Goal: Task Accomplishment & Management: Use online tool/utility

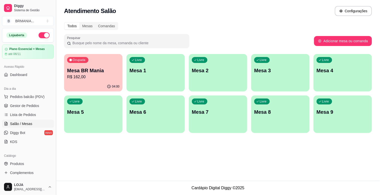
drag, startPoint x: 54, startPoint y: 74, endPoint x: 55, endPoint y: 91, distance: 17.1
click at [55, 91] on button "Toggle Sidebar" at bounding box center [56, 97] width 4 height 195
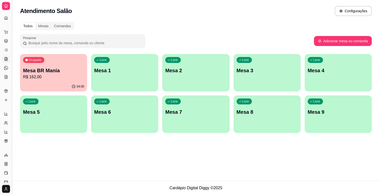
click at [10, 79] on button "Toggle Sidebar" at bounding box center [12, 97] width 4 height 195
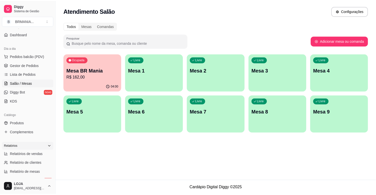
scroll to position [63, 0]
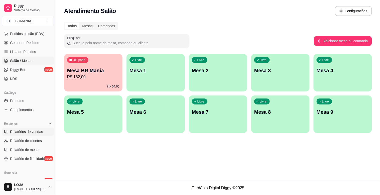
click at [39, 132] on span "Relatórios de vendas" at bounding box center [26, 132] width 33 height 5
select select "ALL"
select select "0"
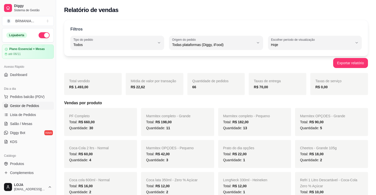
click at [26, 108] on span "Gestor de Pedidos" at bounding box center [24, 105] width 29 height 5
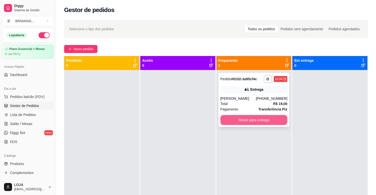
click at [252, 121] on button "Mover para entrega" at bounding box center [253, 120] width 67 height 10
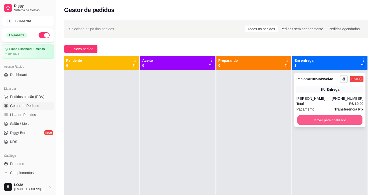
click at [327, 116] on button "Mover para finalizado" at bounding box center [329, 120] width 65 height 10
click at [331, 118] on button "Mover para finalizado" at bounding box center [329, 120] width 67 height 10
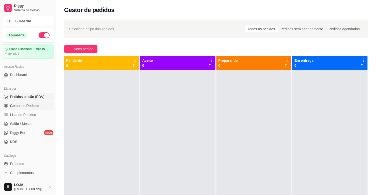
click at [26, 96] on span "Pedidos balcão (PDV)" at bounding box center [27, 96] width 35 height 5
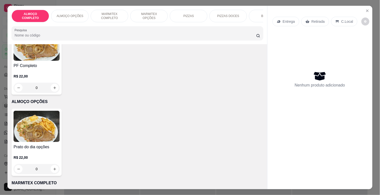
scroll to position [7, 0]
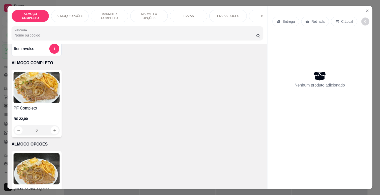
click at [49, 117] on div "R$ 22,00 0" at bounding box center [37, 123] width 46 height 24
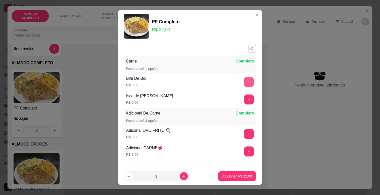
click at [244, 86] on button "+" at bounding box center [249, 82] width 10 height 10
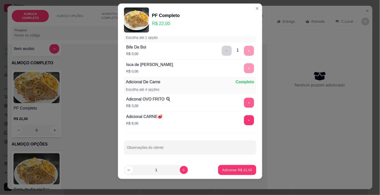
scroll to position [26, 0]
click at [236, 172] on p "Adicionar R$ 22,00" at bounding box center [237, 170] width 29 height 5
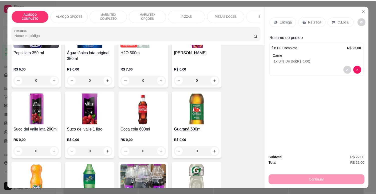
scroll to position [695, 0]
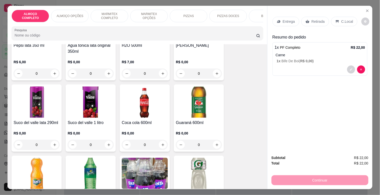
click at [149, 115] on img at bounding box center [145, 102] width 46 height 31
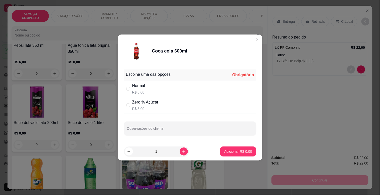
click at [146, 102] on div "Zero % Açúcar" at bounding box center [145, 102] width 26 height 6
radio input "true"
click at [244, 151] on p "Adicionar R$ 8,00" at bounding box center [238, 151] width 27 height 5
type input "1"
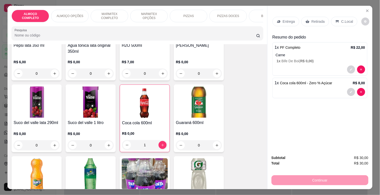
click at [335, 20] on icon at bounding box center [337, 22] width 4 height 4
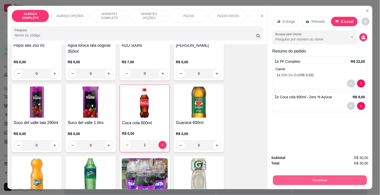
click at [311, 181] on button "Continuar" at bounding box center [320, 181] width 94 height 10
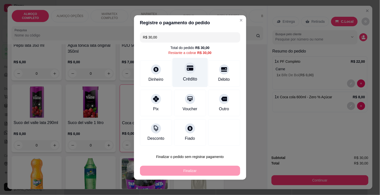
drag, startPoint x: 182, startPoint y: 80, endPoint x: 179, endPoint y: 101, distance: 20.8
click at [183, 81] on div "Crédito" at bounding box center [190, 79] width 14 height 7
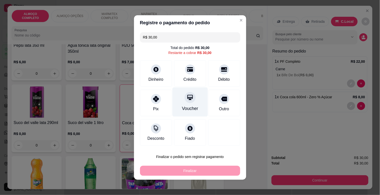
type input "R$ 0,00"
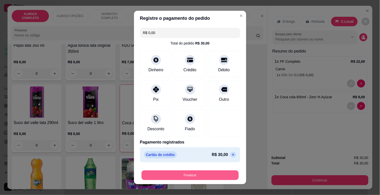
click at [177, 174] on button "Finalizar" at bounding box center [190, 176] width 97 height 10
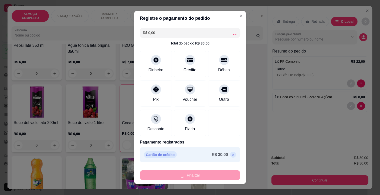
type input "0"
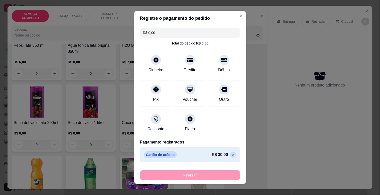
type input "-R$ 30,00"
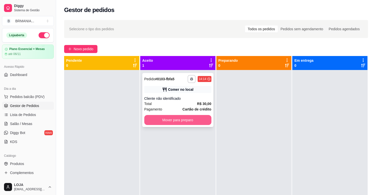
click at [184, 119] on button "Mover para preparo" at bounding box center [177, 120] width 67 height 10
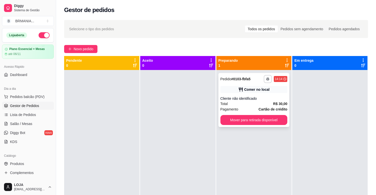
click at [261, 124] on button "Mover para retirada disponível" at bounding box center [253, 120] width 67 height 10
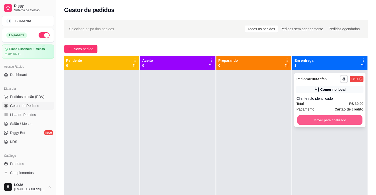
click at [322, 122] on button "Mover para finalizado" at bounding box center [329, 120] width 65 height 10
